Goal: Task Accomplishment & Management: Manage account settings

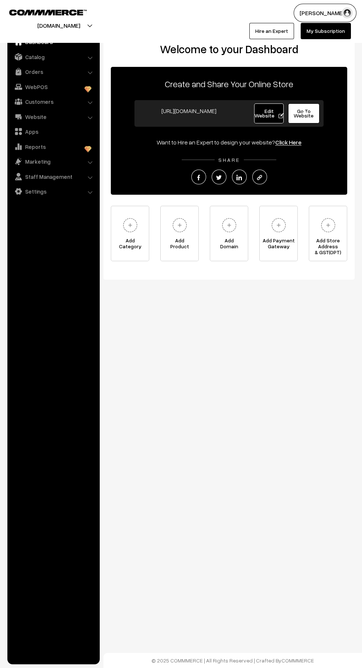
click at [54, 75] on link "Orders" at bounding box center [53, 71] width 88 height 13
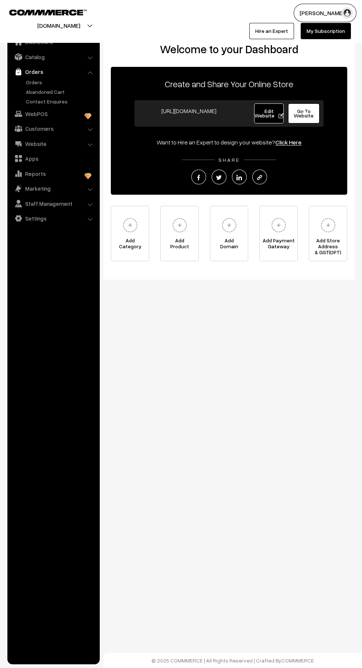
click at [51, 84] on link "Orders" at bounding box center [60, 82] width 73 height 8
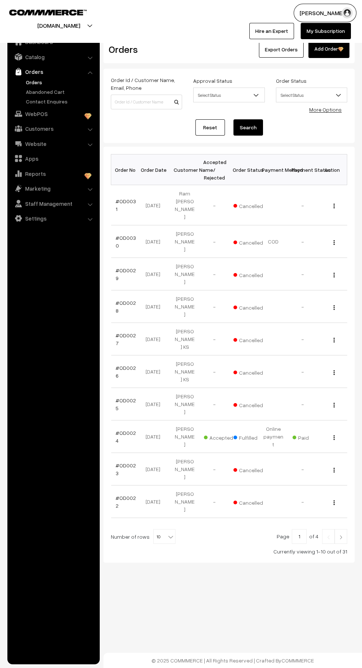
click at [42, 86] on link "Orders" at bounding box center [60, 82] width 73 height 8
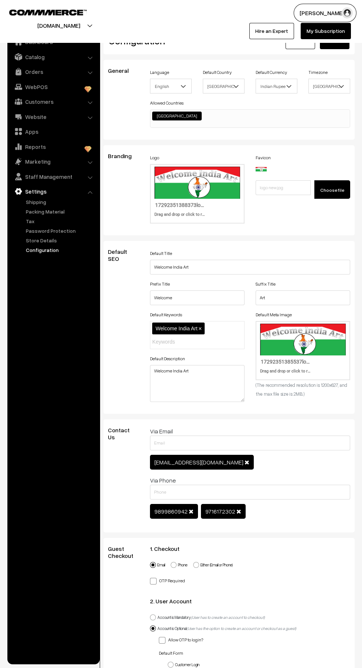
click at [18, 116] on img at bounding box center [18, 116] width 7 height 7
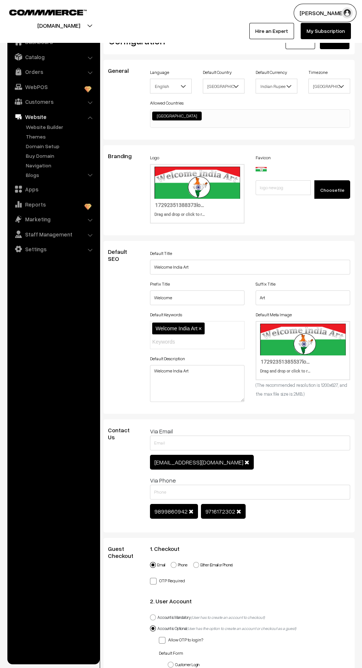
click at [23, 186] on link "Apps" at bounding box center [53, 189] width 88 height 13
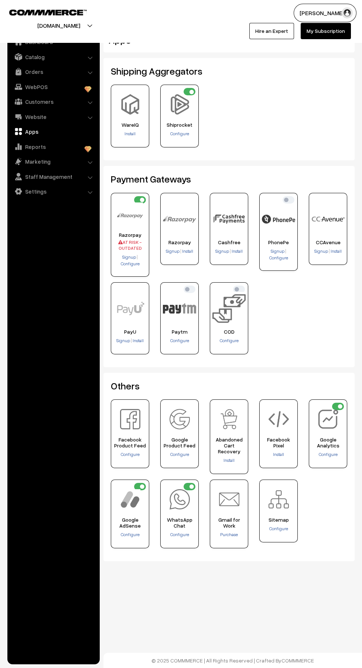
click at [236, 340] on span "Configure" at bounding box center [229, 341] width 19 height 6
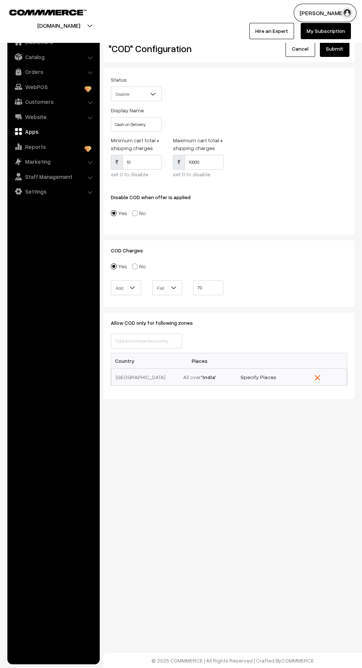
click at [144, 93] on span "Disable" at bounding box center [136, 94] width 50 height 13
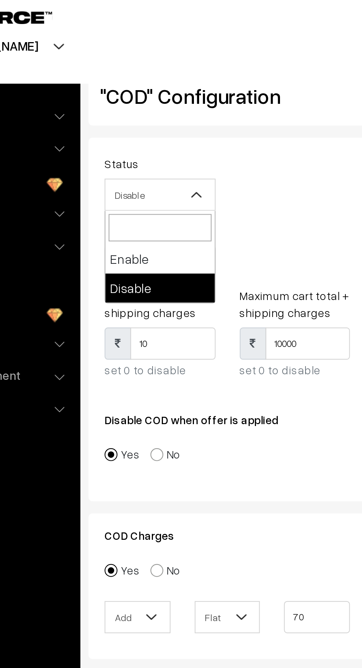
select select "1"
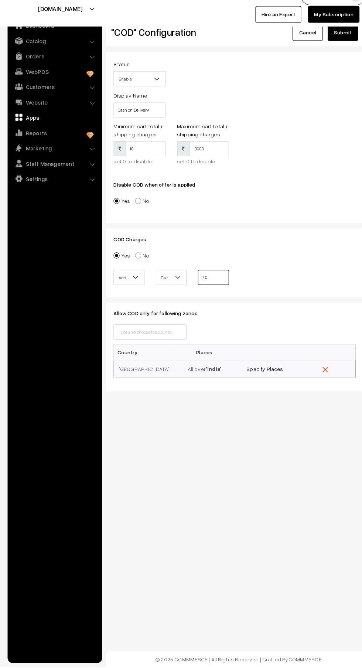
click at [209, 291] on input "70" at bounding box center [208, 287] width 30 height 15
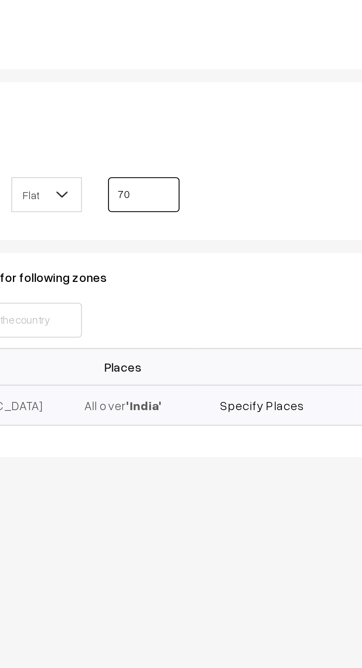
type input "7"
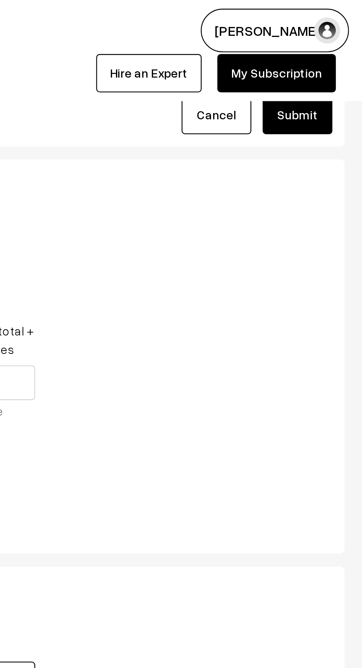
type input "100"
click at [337, 50] on button "Submit" at bounding box center [335, 49] width 30 height 16
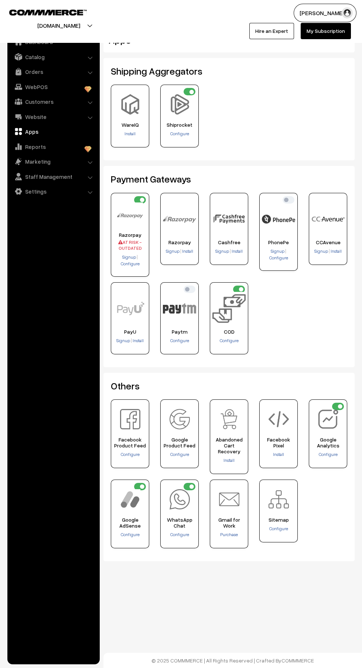
click at [125, 263] on span "Configure" at bounding box center [130, 264] width 19 height 6
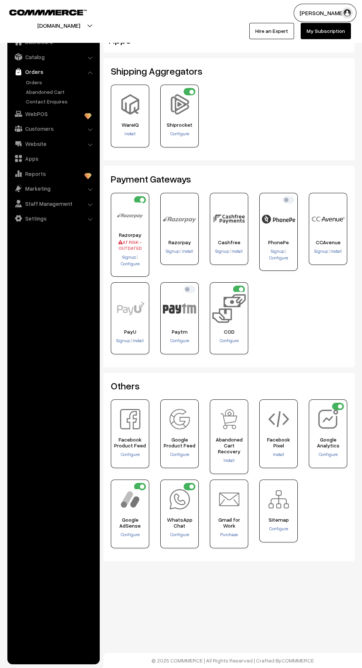
click at [31, 79] on link "Orders" at bounding box center [60, 82] width 73 height 8
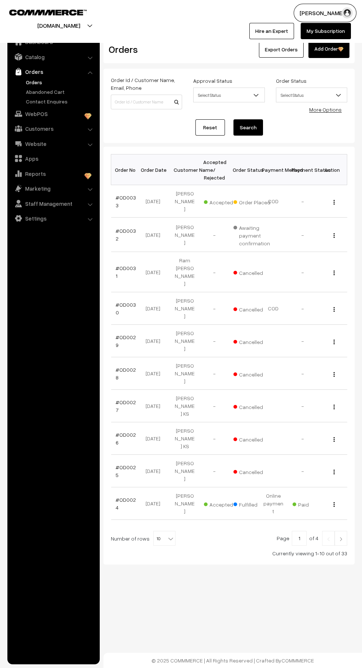
click at [130, 194] on link "#OD0033" at bounding box center [126, 201] width 20 height 14
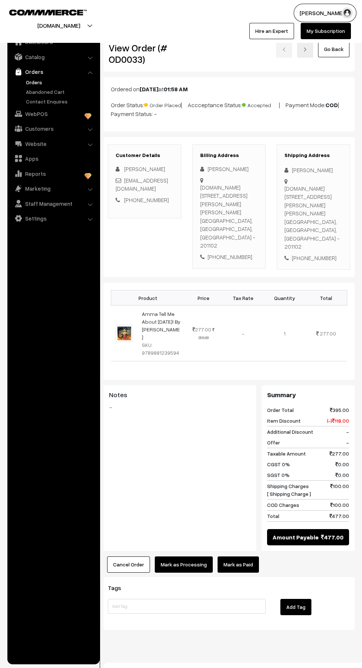
click at [43, 160] on link "Apps" at bounding box center [53, 158] width 88 height 13
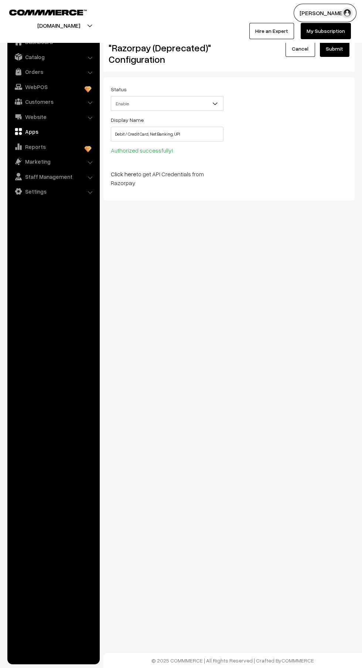
click at [215, 103] on b at bounding box center [214, 103] width 7 height 7
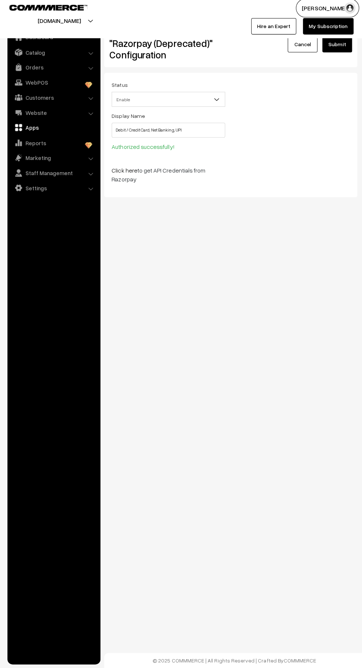
click at [122, 177] on link "Click here" at bounding box center [123, 173] width 25 height 7
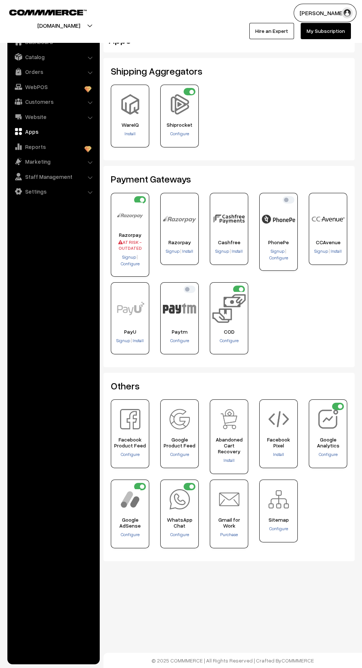
click at [137, 239] on span "AT RISK - OUTDATED" at bounding box center [129, 245] width 33 height 12
click at [136, 265] on span "Configure" at bounding box center [130, 264] width 19 height 6
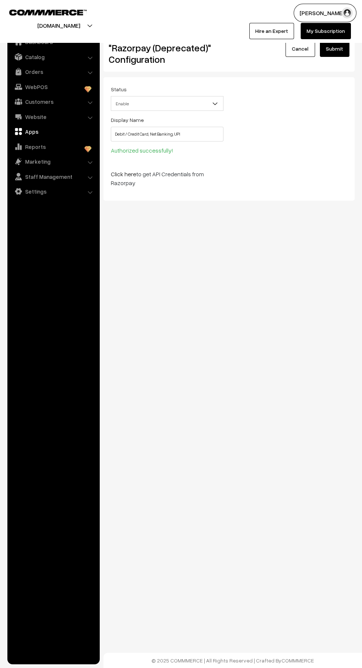
click at [132, 175] on link "Click here" at bounding box center [123, 173] width 25 height 7
click at [190, 135] on input "Debit / Credit Card, Net Banking, UPI" at bounding box center [167, 134] width 113 height 15
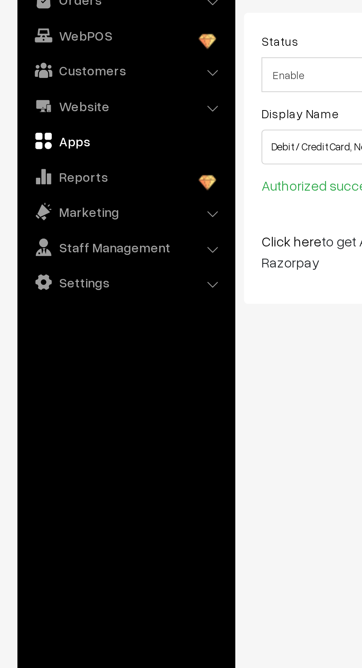
click at [121, 175] on link "Click here" at bounding box center [123, 173] width 25 height 7
